Goal: Task Accomplishment & Management: Manage account settings

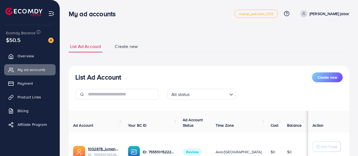
scroll to position [27, 0]
click at [327, 14] on p "[PERSON_NAME] jabar" at bounding box center [329, 13] width 40 height 7
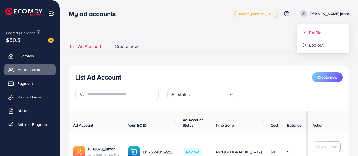
click at [314, 31] on span "Profile" at bounding box center [315, 32] width 13 height 7
select select "****"
